Goal: Find specific page/section: Find specific page/section

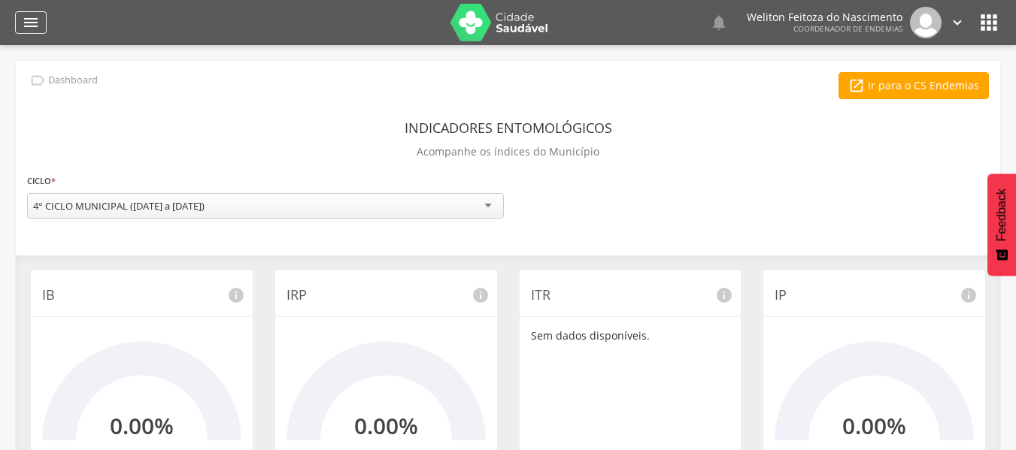
click at [32, 24] on icon "" at bounding box center [31, 23] width 18 height 18
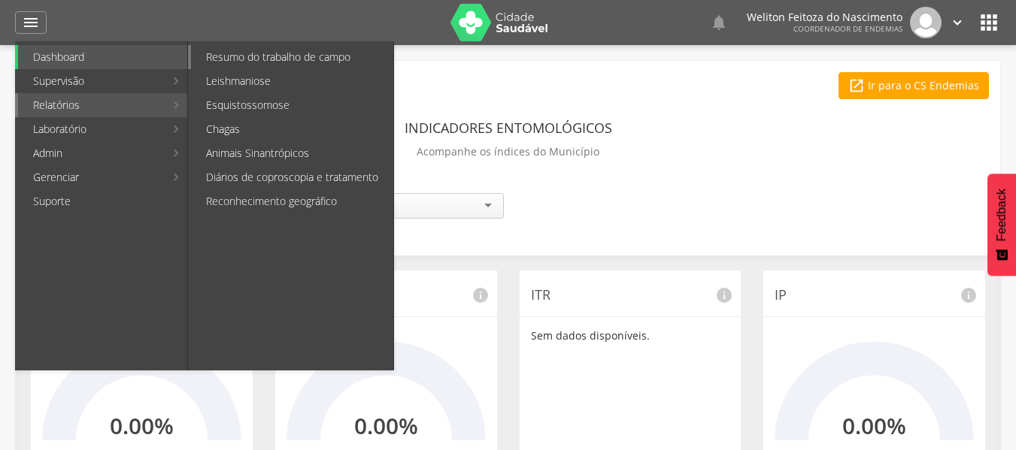
click at [271, 56] on link "Resumo do trabalho de campo" at bounding box center [292, 57] width 202 height 24
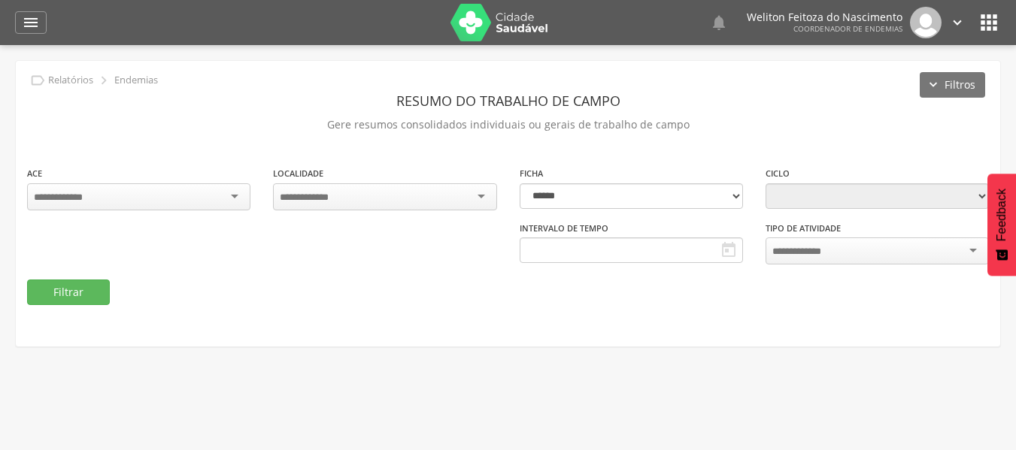
type input "**********"
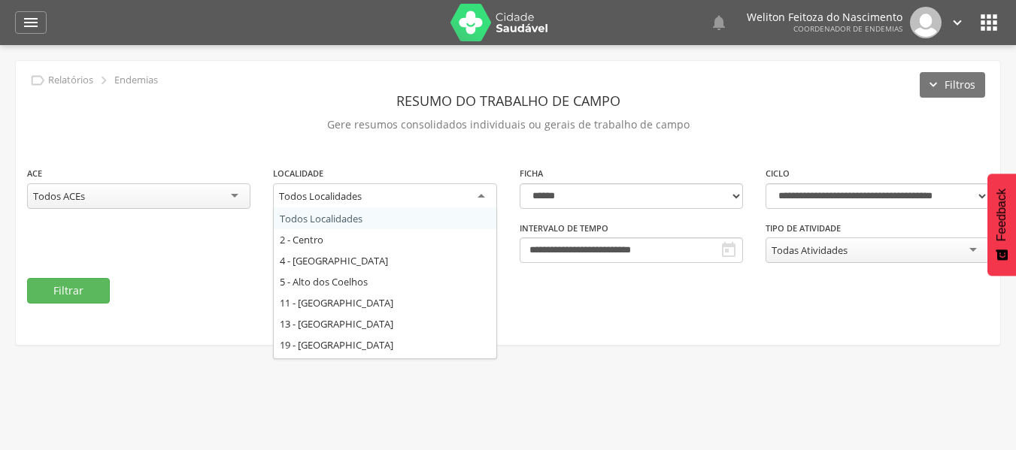
click at [474, 195] on div "Todos Localidades" at bounding box center [384, 196] width 223 height 27
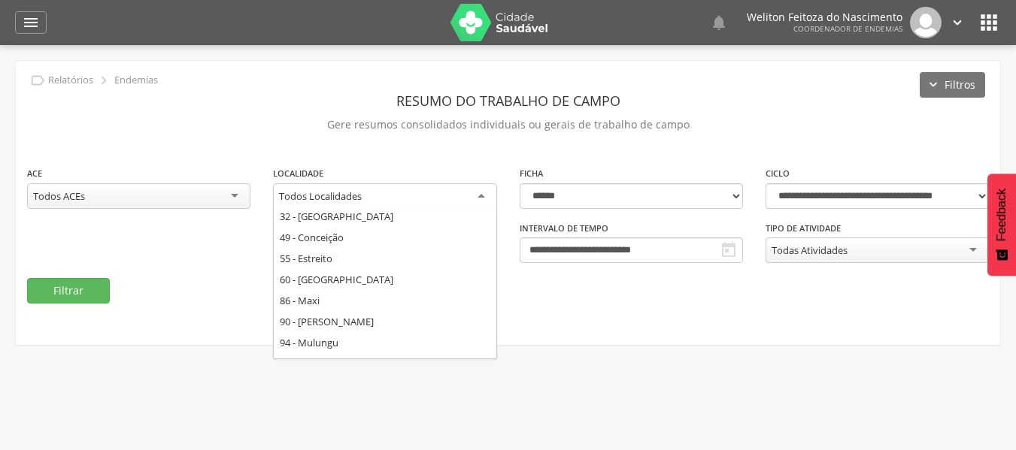
scroll to position [180, 0]
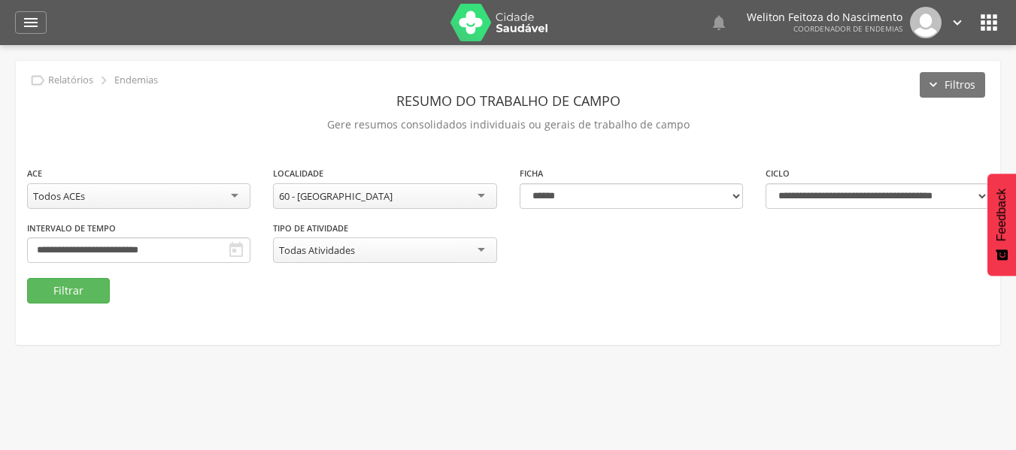
click at [384, 253] on div "Todas Atividades" at bounding box center [384, 251] width 223 height 26
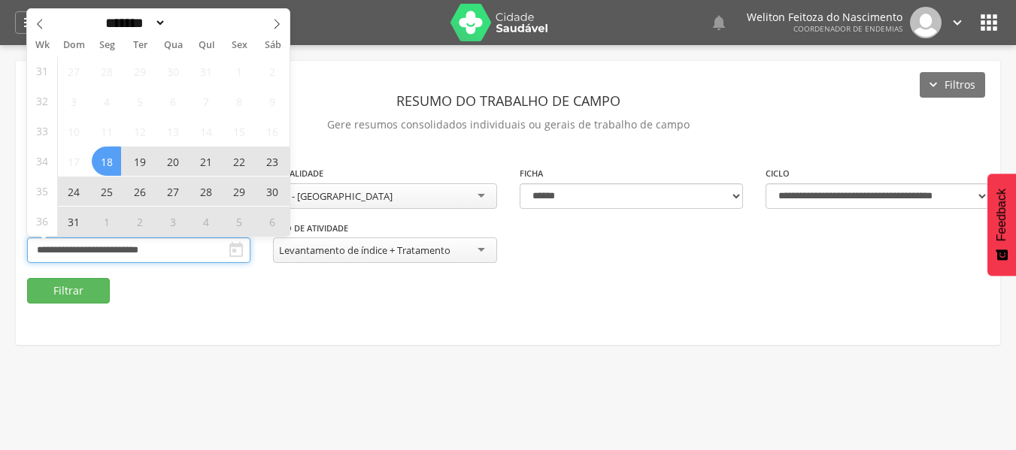
click at [189, 250] on input "**********" at bounding box center [138, 251] width 223 height 26
click at [280, 23] on icon at bounding box center [276, 24] width 11 height 11
select select "*"
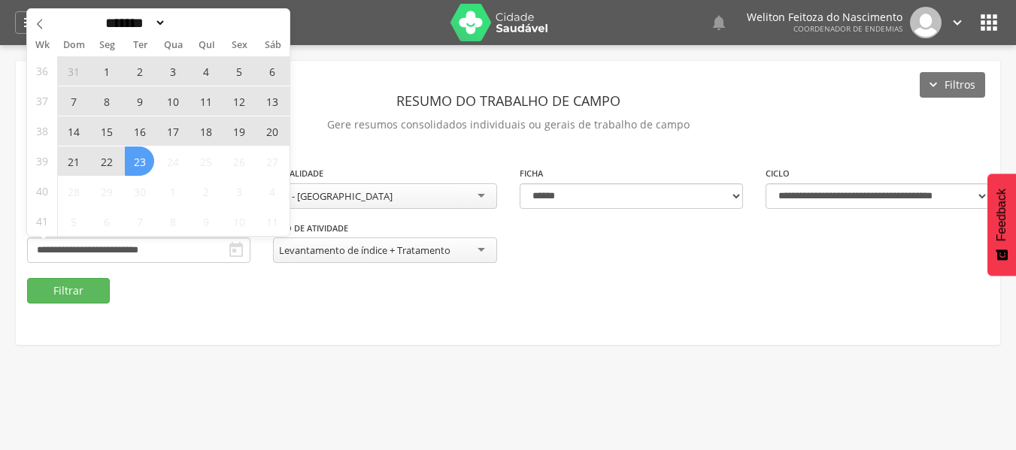
click at [175, 129] on span "17" at bounding box center [172, 131] width 29 height 29
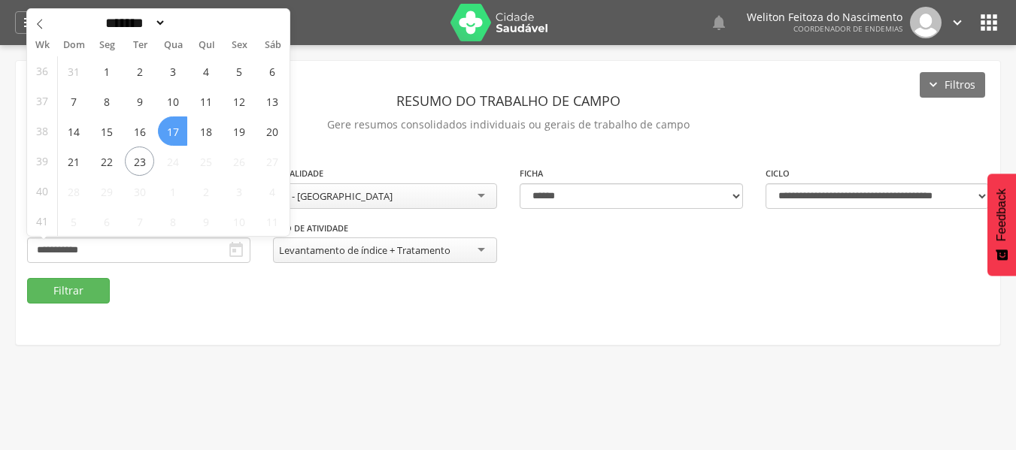
click at [175, 129] on span "17" at bounding box center [172, 131] width 29 height 29
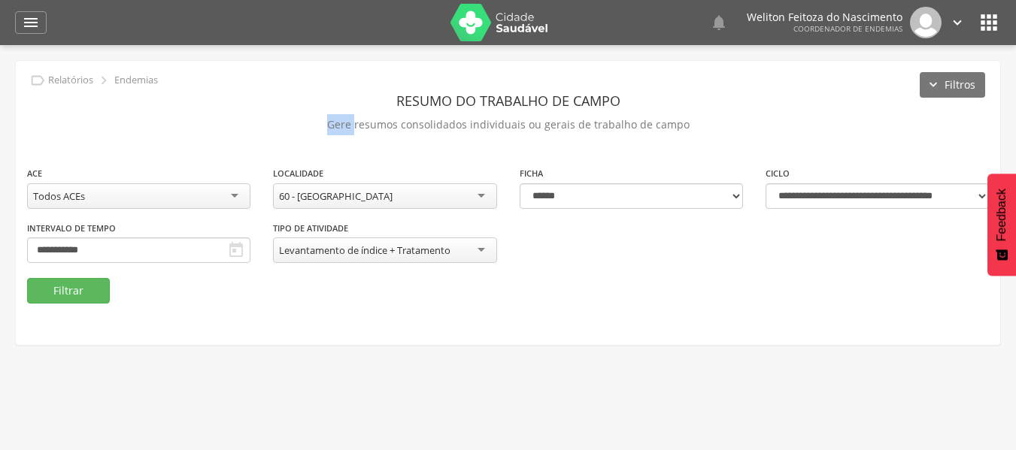
click at [175, 129] on p "Gere resumos consolidados individuais ou gerais de trabalho de campo" at bounding box center [508, 124] width 962 height 21
click at [71, 290] on button "Filtrar" at bounding box center [68, 291] width 83 height 26
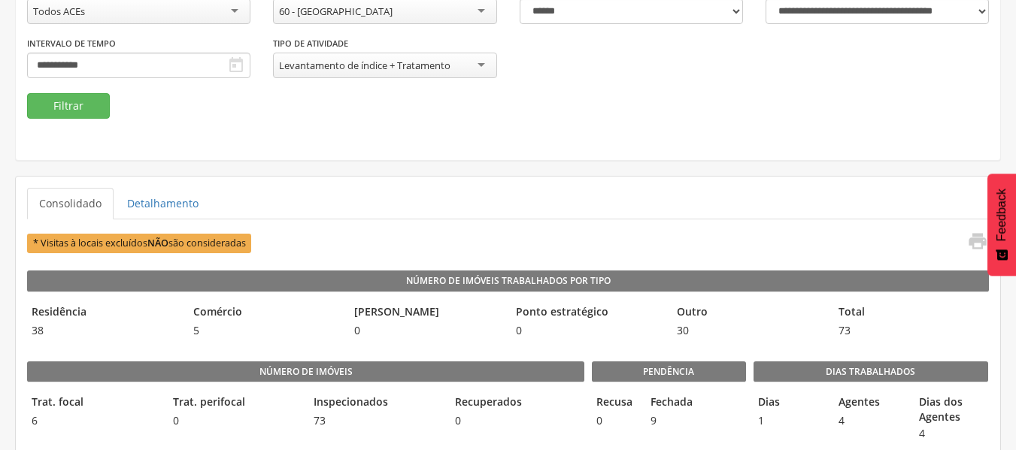
scroll to position [165, 0]
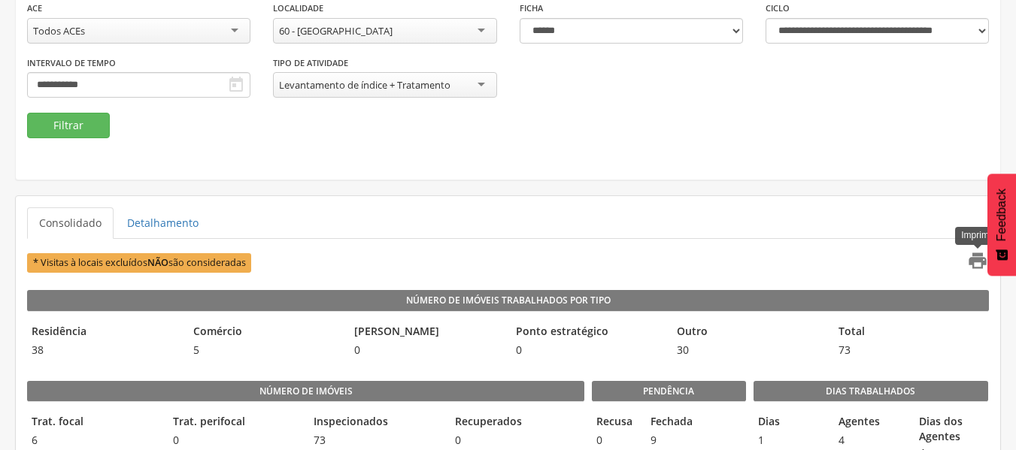
click at [980, 263] on icon "" at bounding box center [977, 260] width 21 height 21
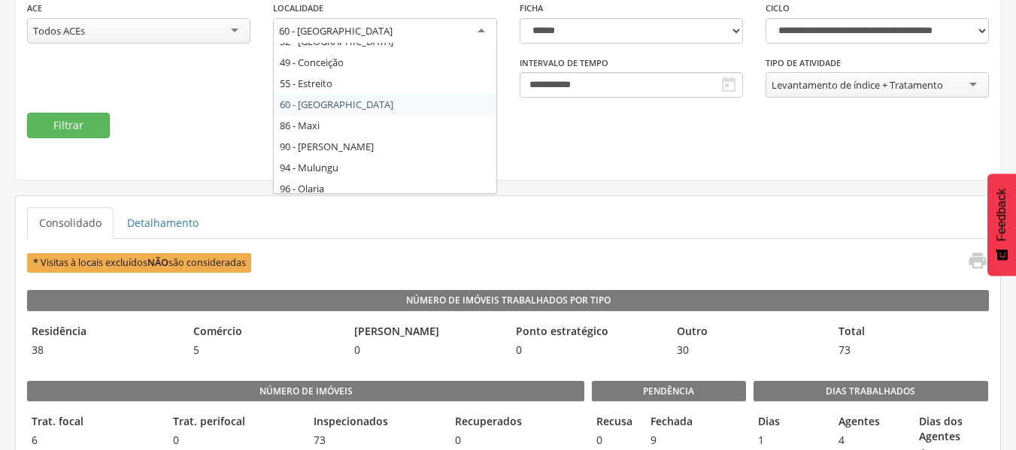
click at [466, 32] on div "60 - [GEOGRAPHIC_DATA]" at bounding box center [384, 31] width 223 height 27
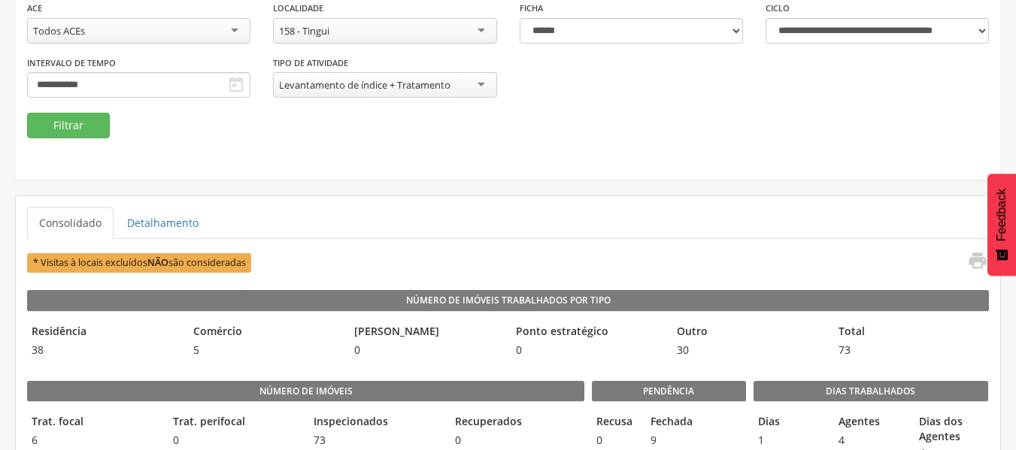
scroll to position [0, 0]
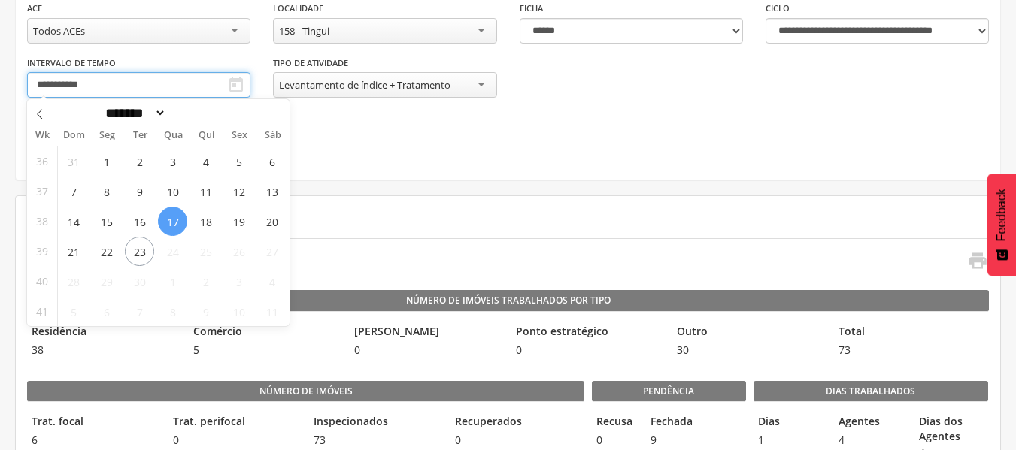
click at [158, 85] on input "**********" at bounding box center [138, 85] width 223 height 26
click at [205, 218] on span "18" at bounding box center [205, 221] width 29 height 29
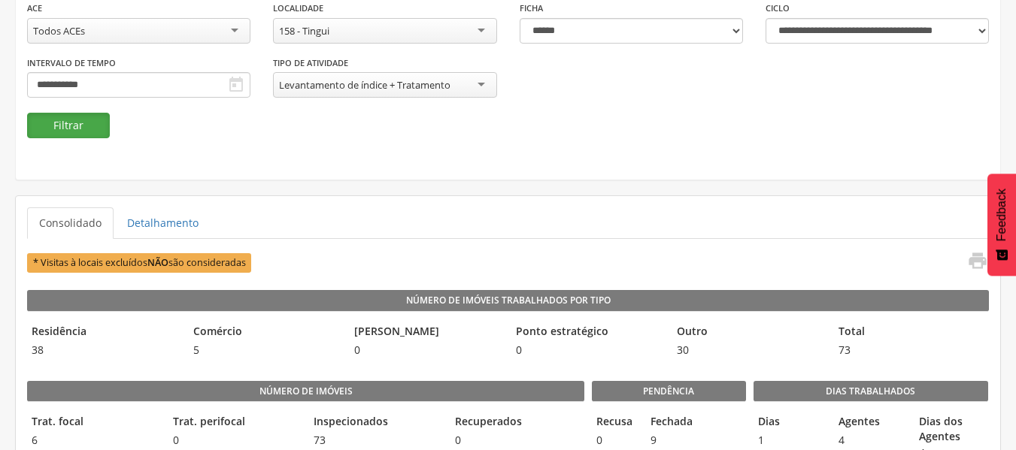
click at [78, 132] on button "Filtrar" at bounding box center [68, 126] width 83 height 26
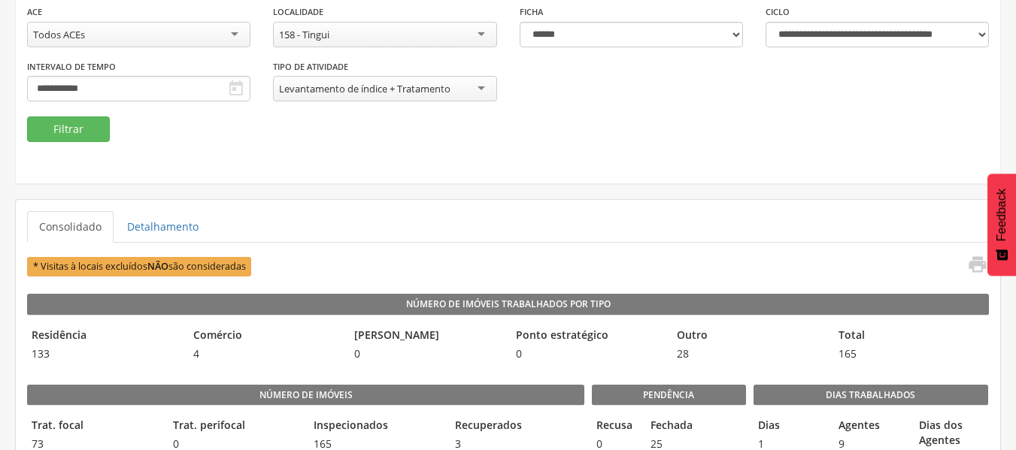
scroll to position [122, 0]
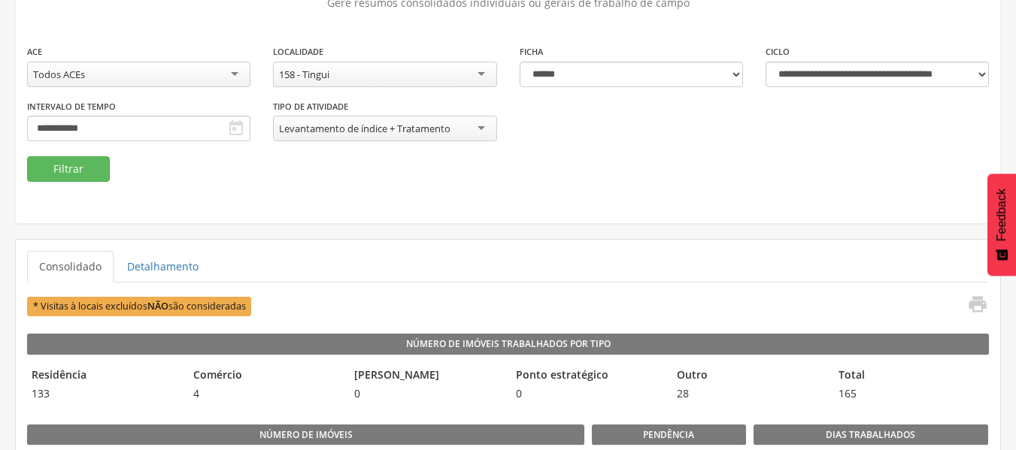
click at [460, 72] on div "158 - Tingui" at bounding box center [384, 75] width 223 height 26
click at [61, 172] on button "Filtrar" at bounding box center [68, 169] width 83 height 26
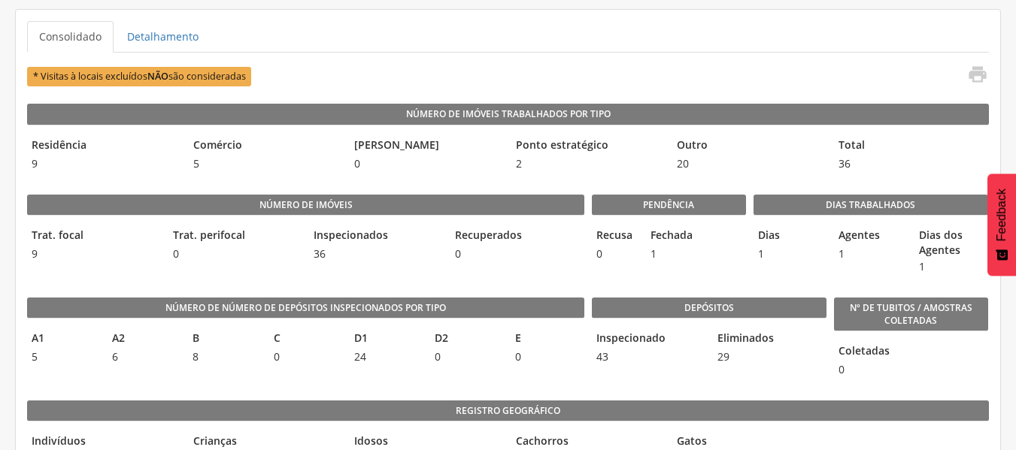
scroll to position [344, 0]
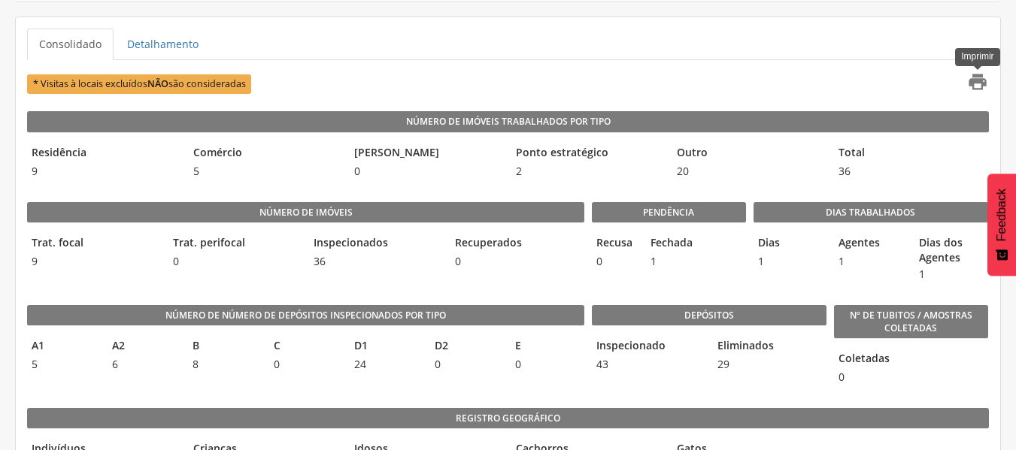
click at [978, 80] on icon "" at bounding box center [977, 81] width 21 height 21
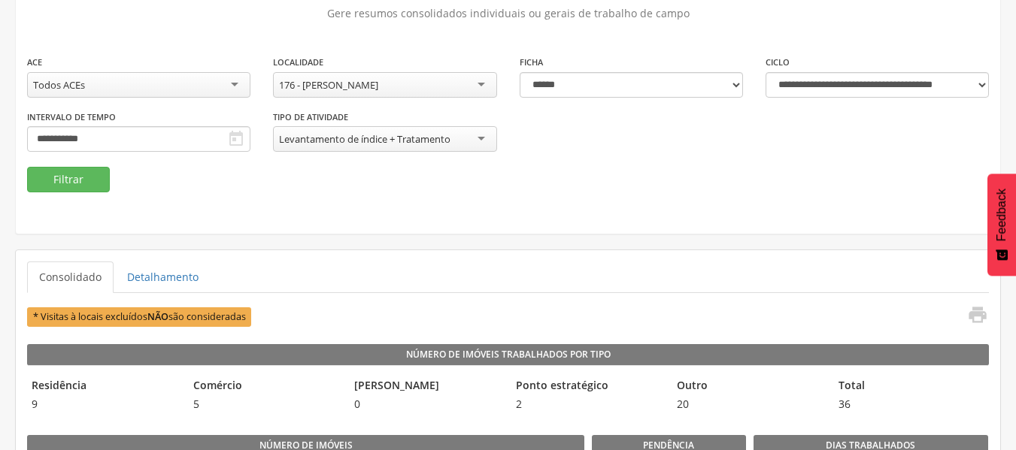
scroll to position [104, 0]
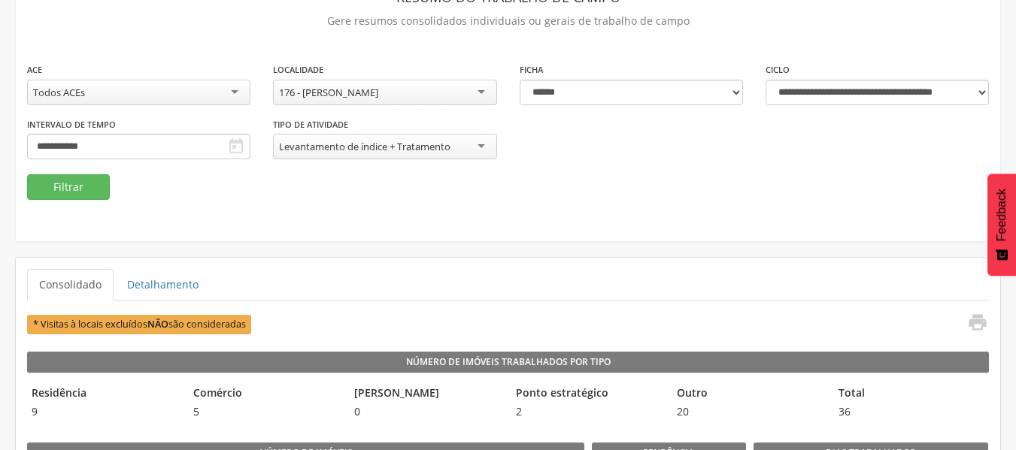
click at [446, 101] on div "176 - [PERSON_NAME]" at bounding box center [384, 93] width 223 height 26
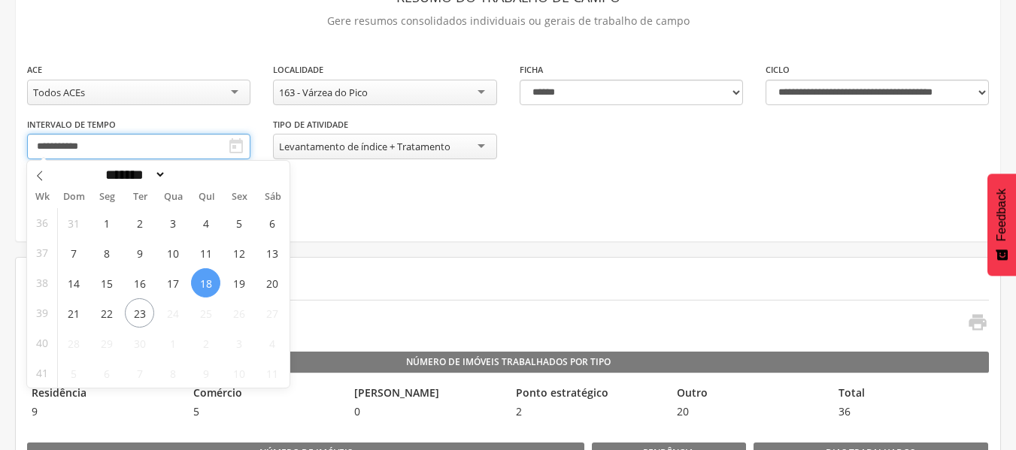
click at [159, 141] on input "**********" at bounding box center [138, 147] width 223 height 26
click at [236, 284] on span "19" at bounding box center [238, 282] width 29 height 29
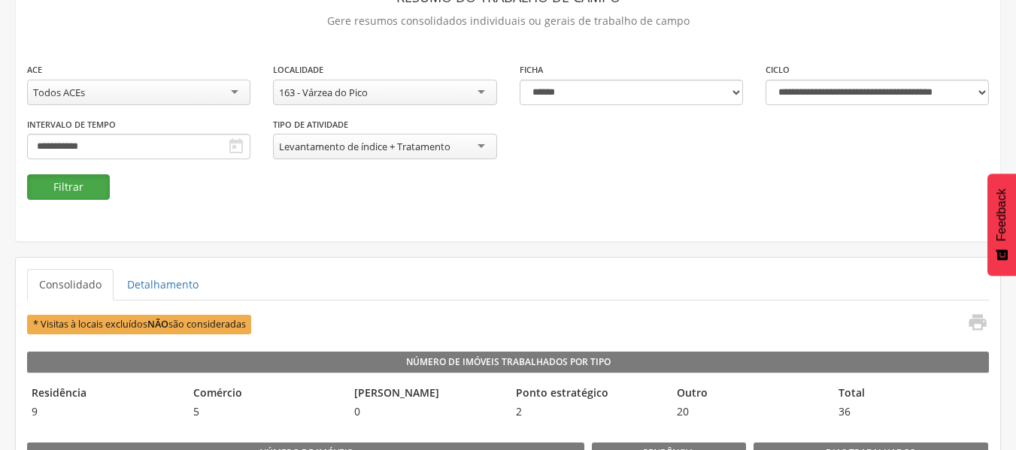
click at [74, 191] on button "Filtrar" at bounding box center [68, 187] width 83 height 26
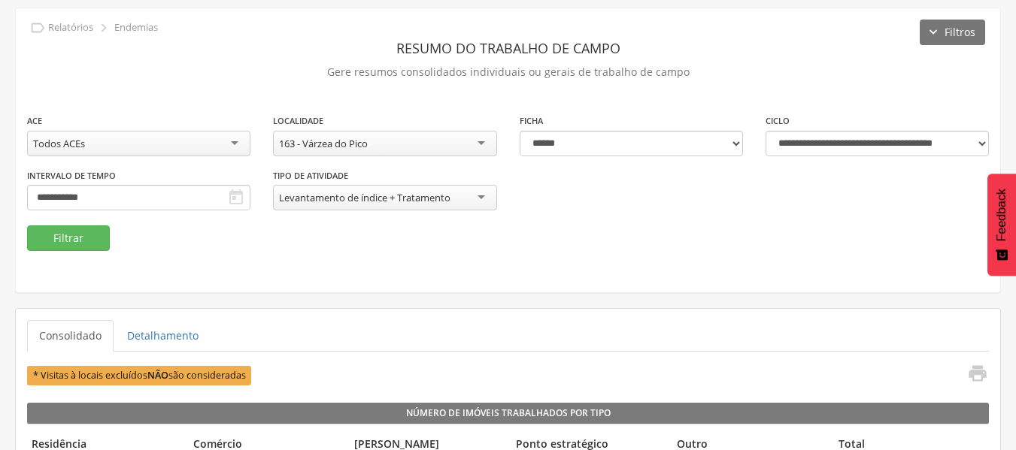
scroll to position [0, 0]
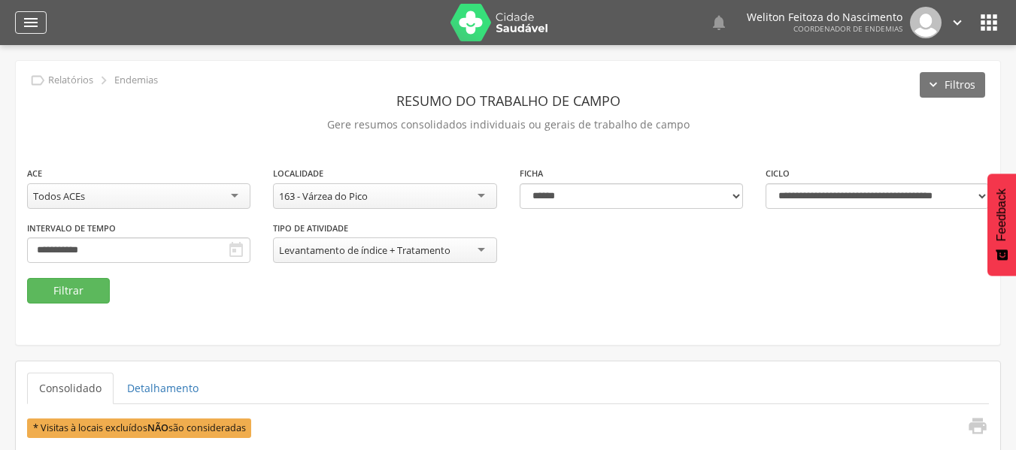
click at [21, 19] on div "" at bounding box center [31, 22] width 32 height 23
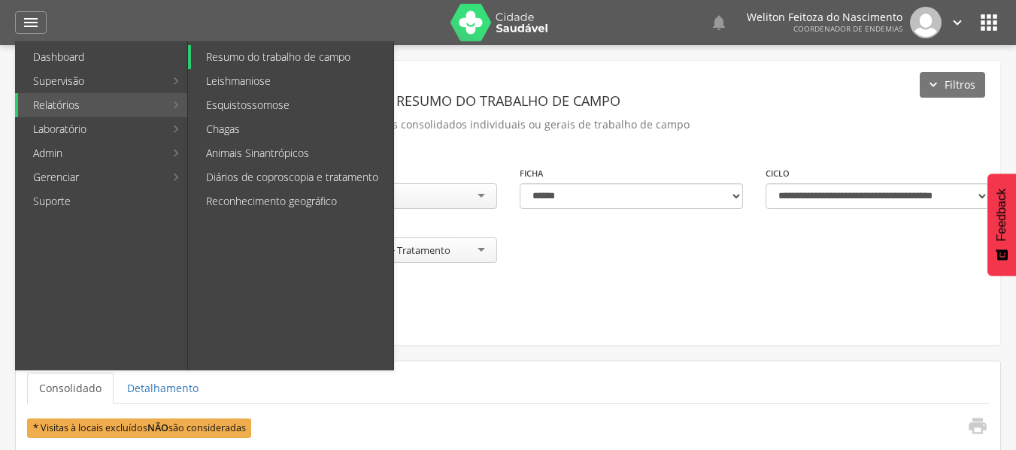
click at [225, 59] on link "Resumo do trabalho de campo" at bounding box center [292, 57] width 202 height 24
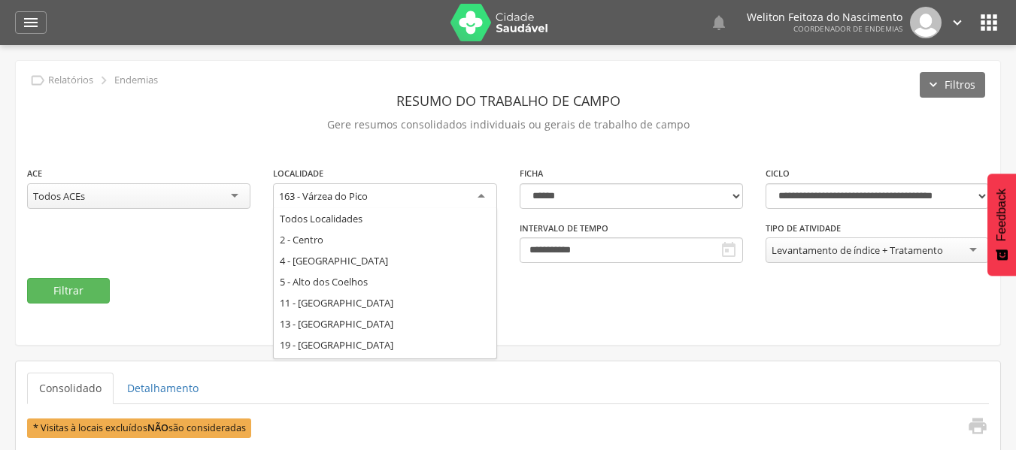
click at [476, 192] on div "163 - Várzea do Pico" at bounding box center [384, 196] width 223 height 27
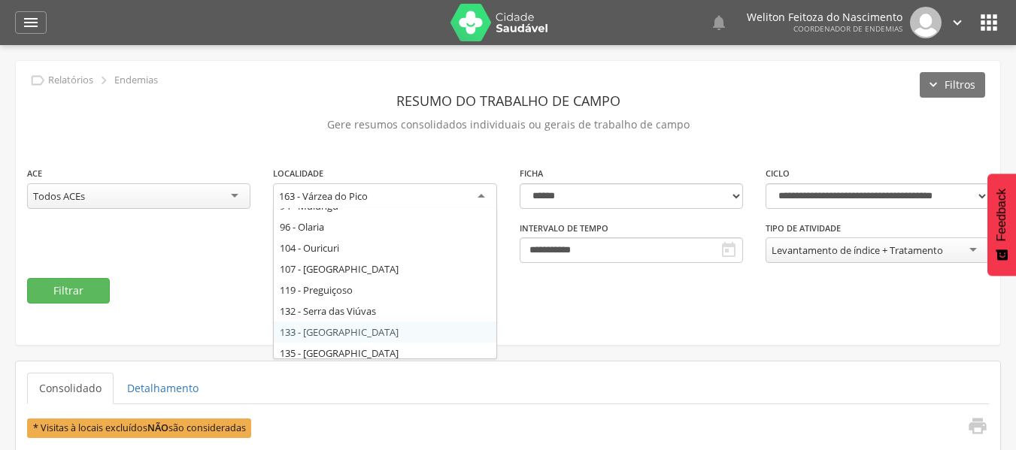
scroll to position [305, 0]
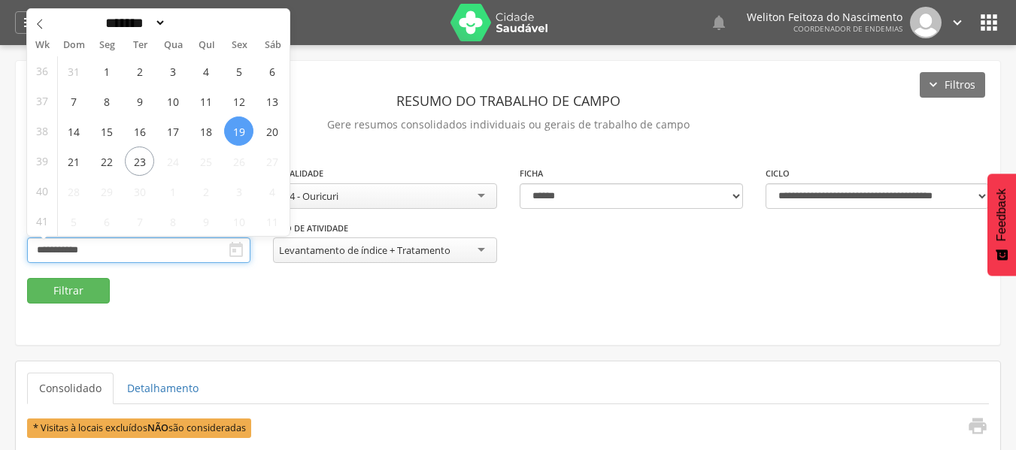
click at [171, 245] on input "**********" at bounding box center [138, 251] width 223 height 26
click at [136, 161] on span "23" at bounding box center [139, 161] width 29 height 29
type input "**********"
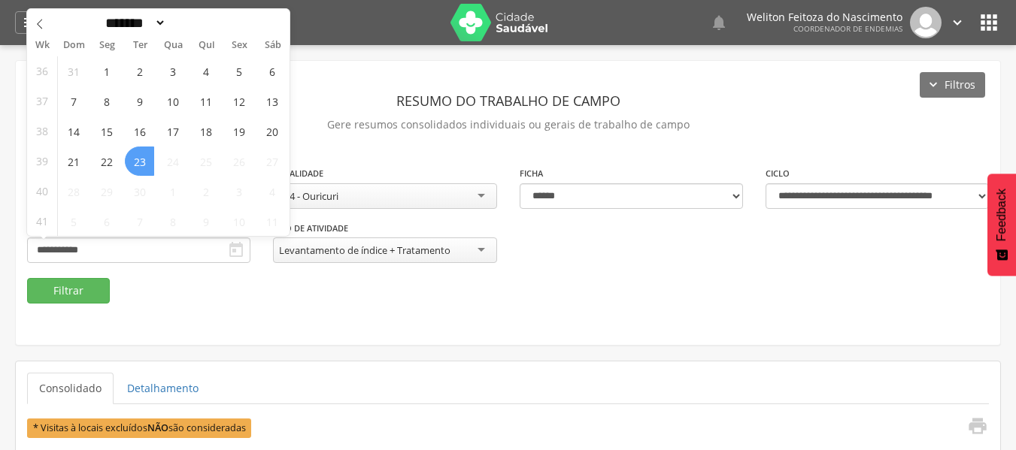
click at [136, 161] on span "23" at bounding box center [139, 161] width 29 height 29
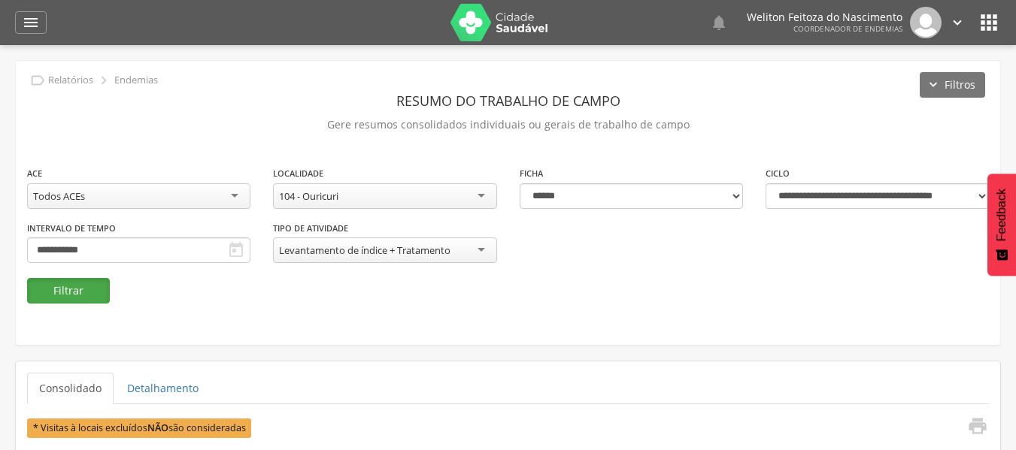
click at [62, 291] on button "Filtrar" at bounding box center [68, 291] width 83 height 26
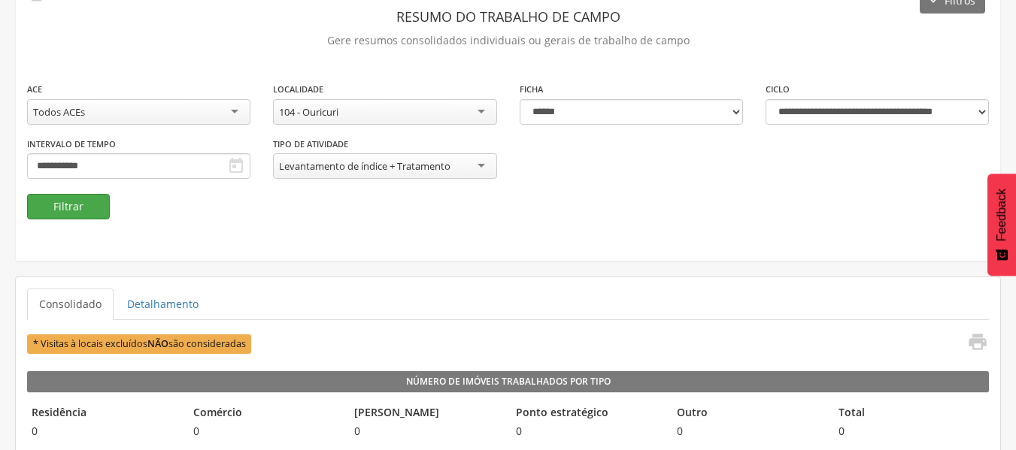
scroll to position [0, 0]
